Goal: Information Seeking & Learning: Learn about a topic

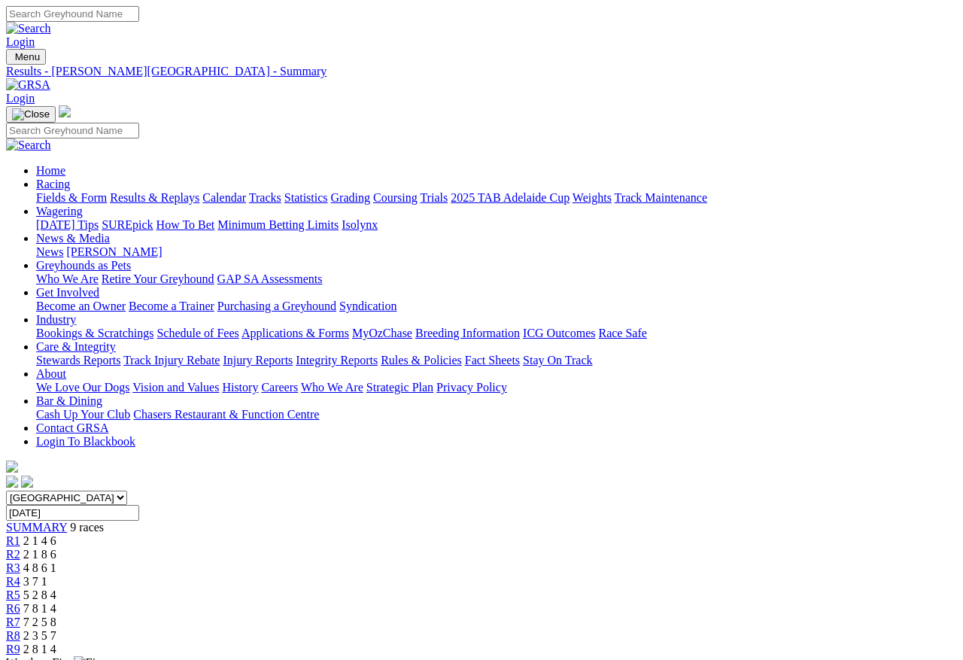
scroll to position [86, 0]
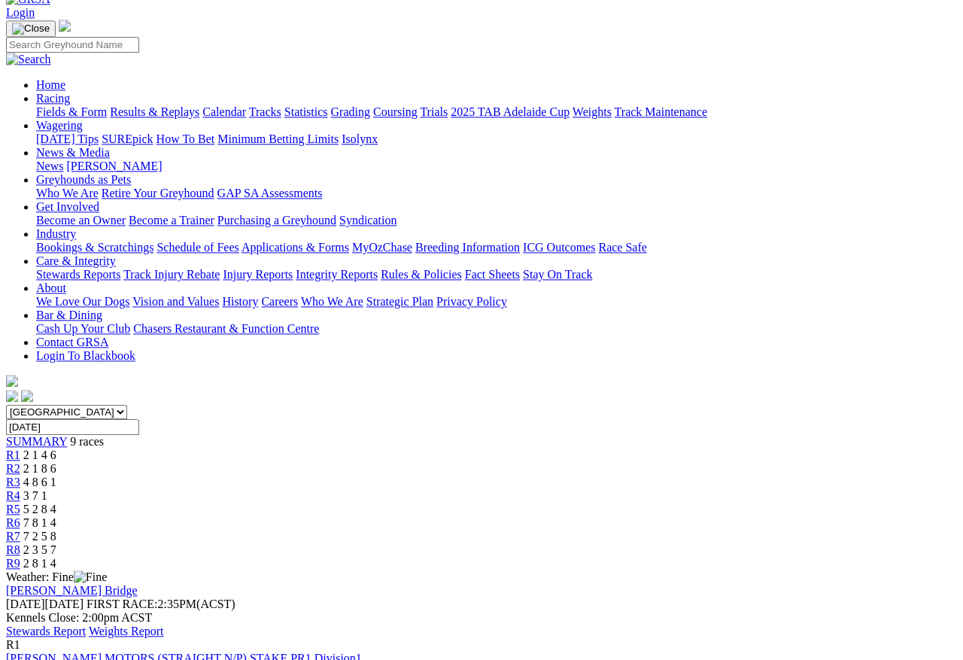
click at [139, 419] on input "Friday, 26 Sep 2025" at bounding box center [72, 427] width 133 height 16
type input "Today, 30 Sep 2025"
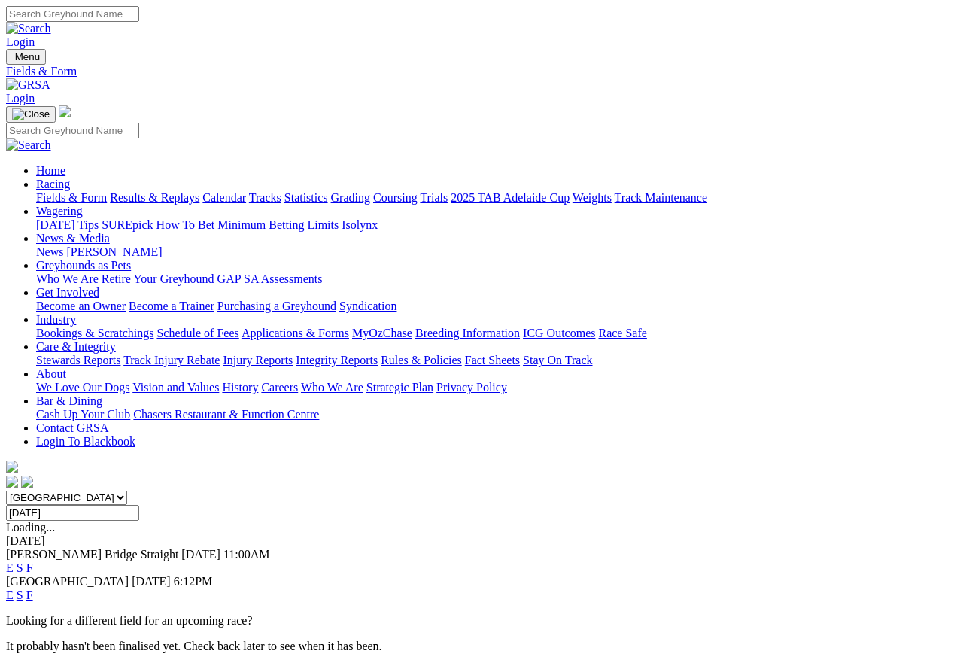
click at [33, 561] on link "F" at bounding box center [29, 567] width 7 height 13
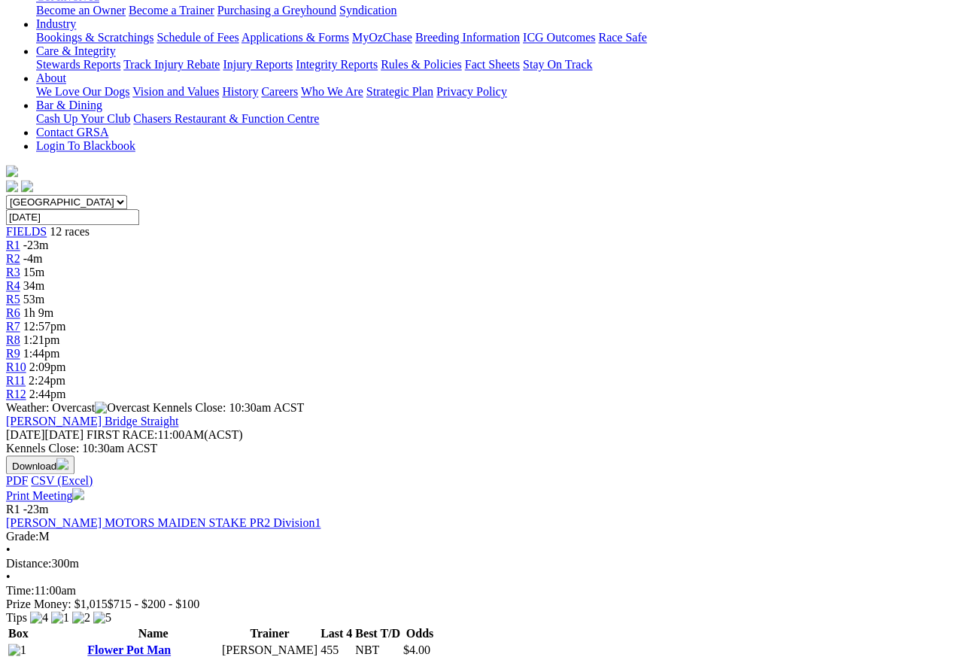
scroll to position [483, 0]
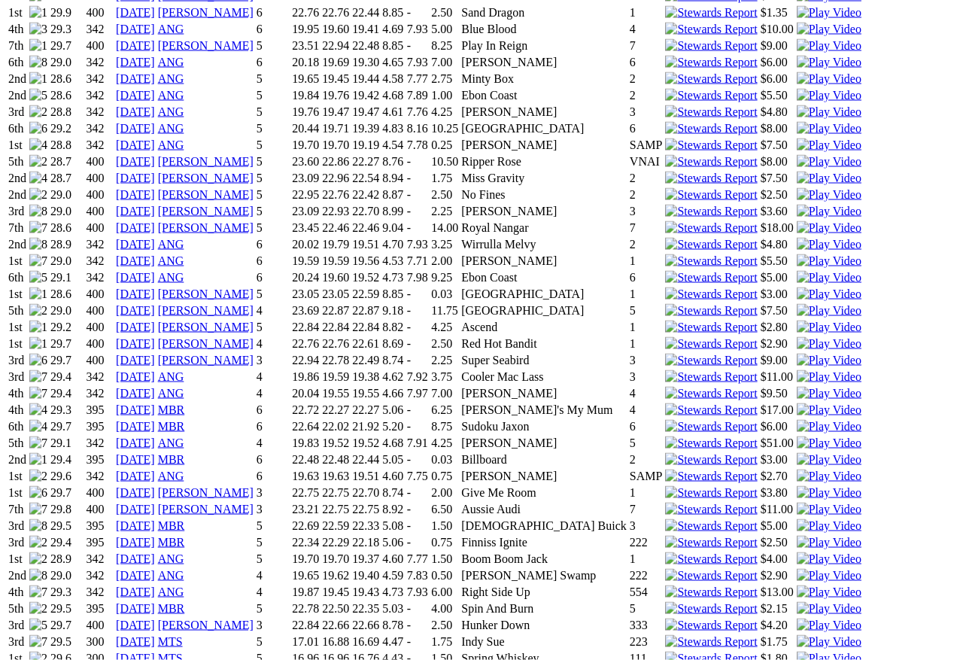
scroll to position [1500, 0]
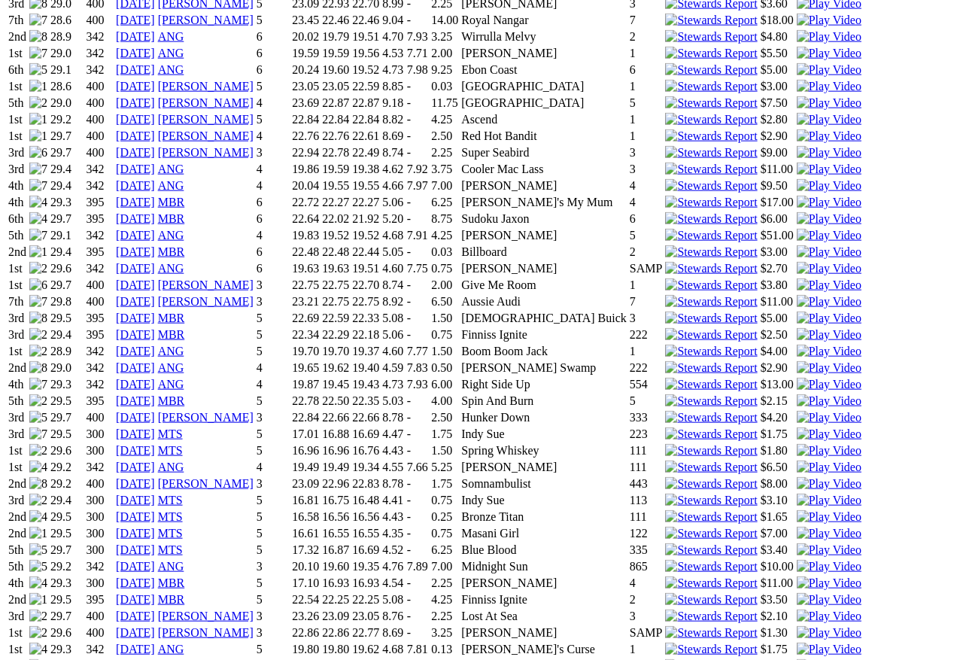
click at [797, 527] on img at bounding box center [829, 534] width 65 height 14
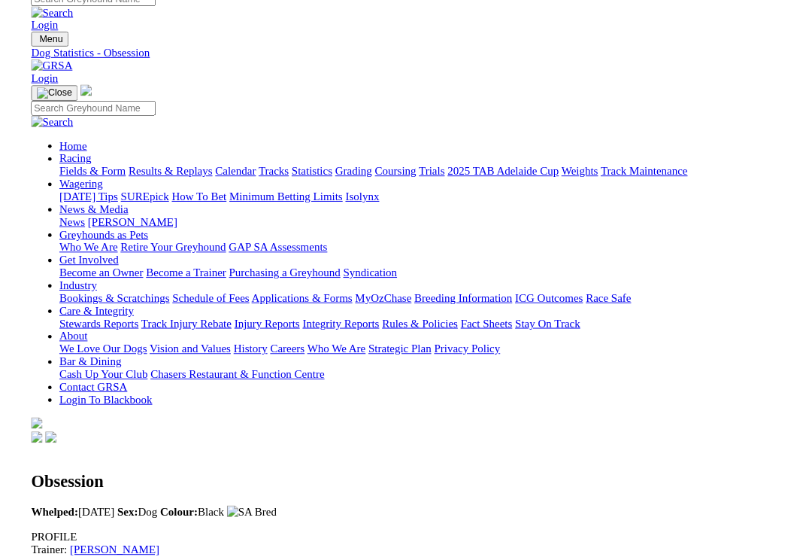
scroll to position [1520, 0]
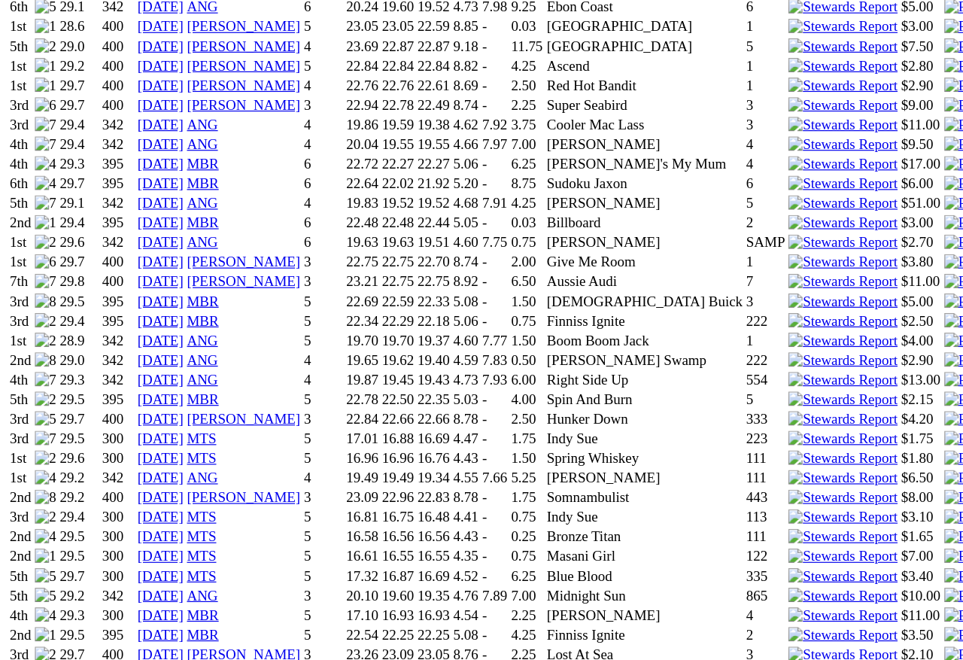
scroll to position [1563, 0]
